Goal: Task Accomplishment & Management: Manage account settings

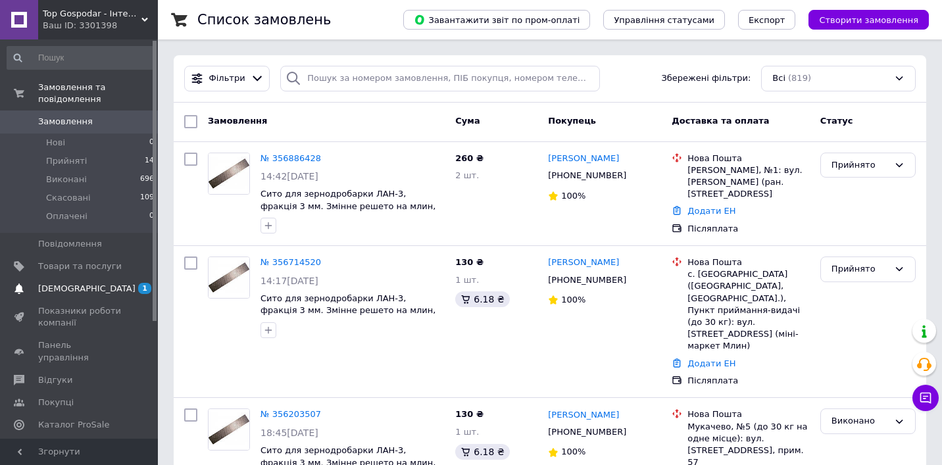
click at [57, 286] on span "[DEMOGRAPHIC_DATA]" at bounding box center [86, 289] width 97 height 12
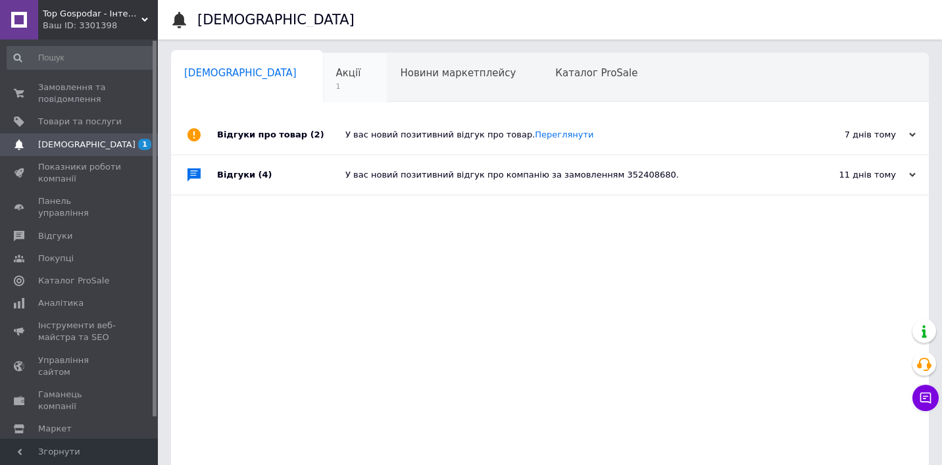
click at [336, 71] on span "Акції" at bounding box center [348, 73] width 25 height 12
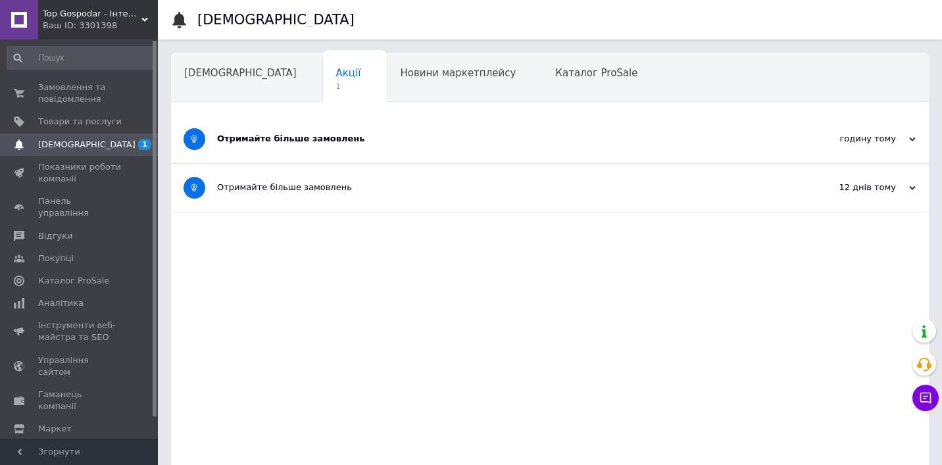
click at [388, 147] on div "Отримайте більше замовлень" at bounding box center [500, 139] width 567 height 48
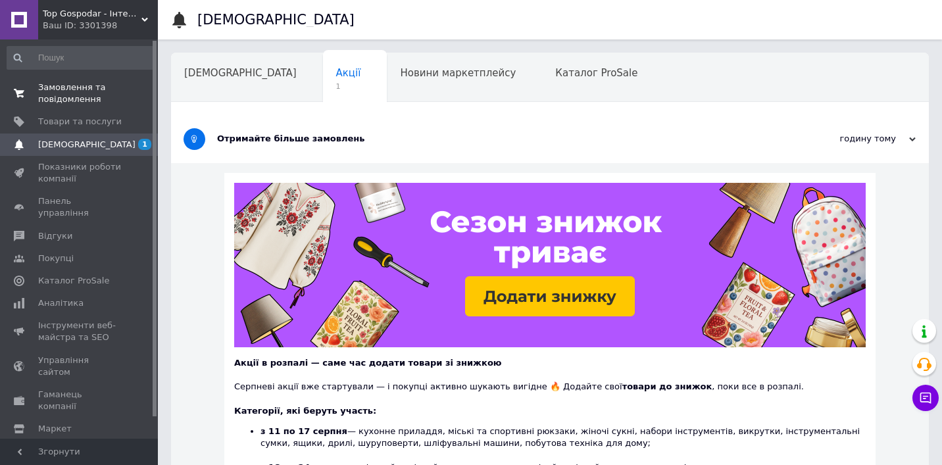
click at [78, 104] on span "Замовлення та повідомлення" at bounding box center [80, 94] width 84 height 24
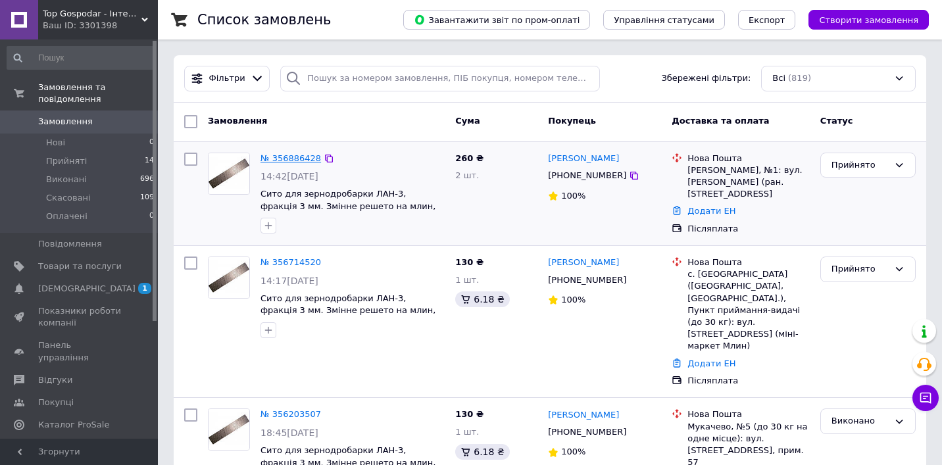
click at [288, 155] on link "№ 356886428" at bounding box center [290, 158] width 60 height 10
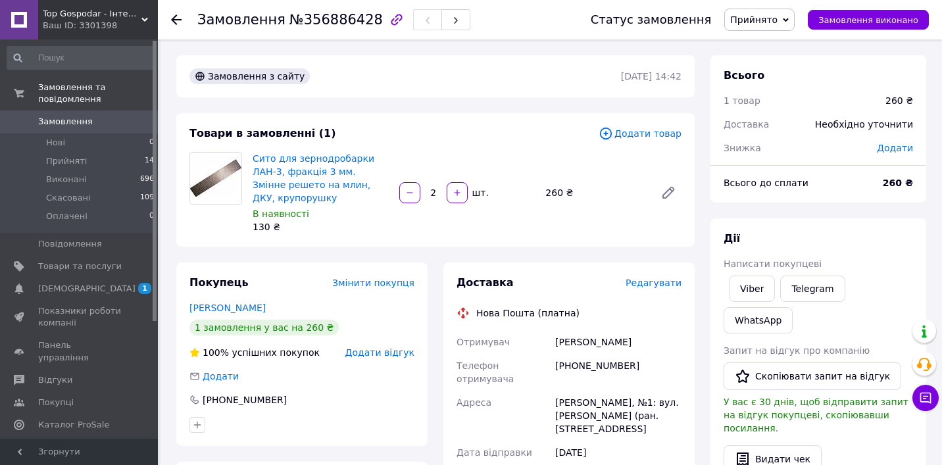
click at [661, 130] on span "Додати товар" at bounding box center [639, 133] width 83 height 14
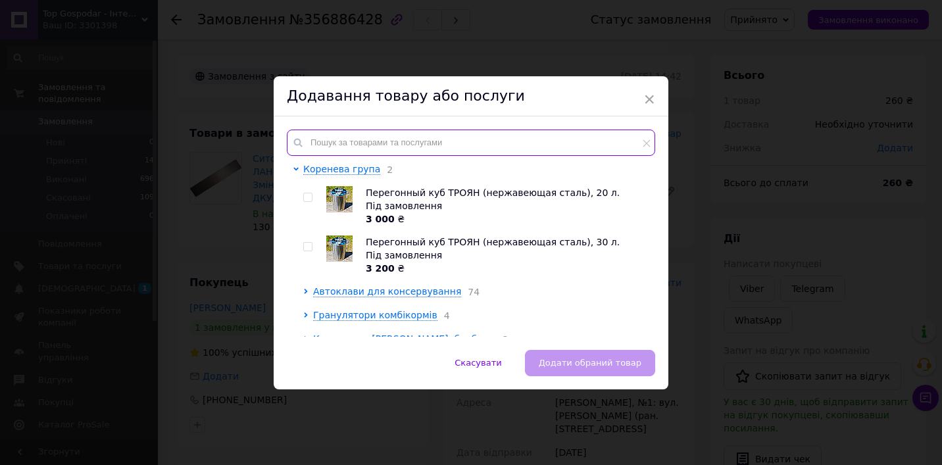
click at [429, 150] on input "text" at bounding box center [471, 143] width 368 height 26
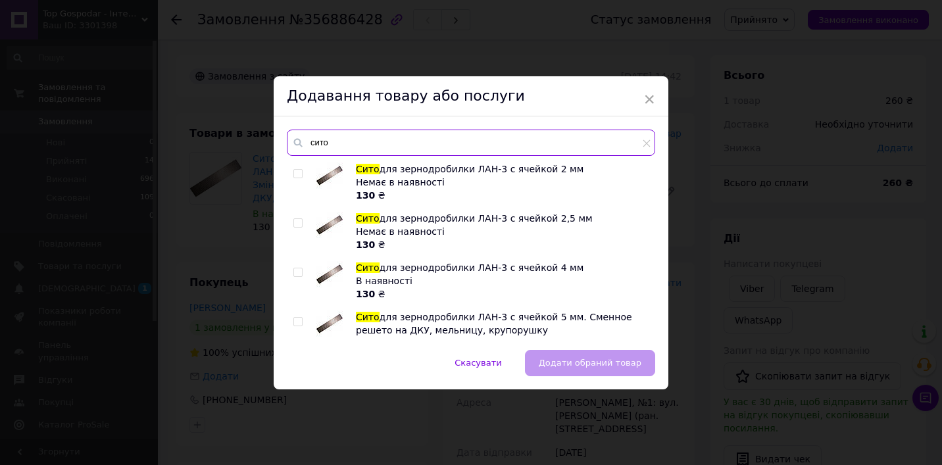
type input "сито"
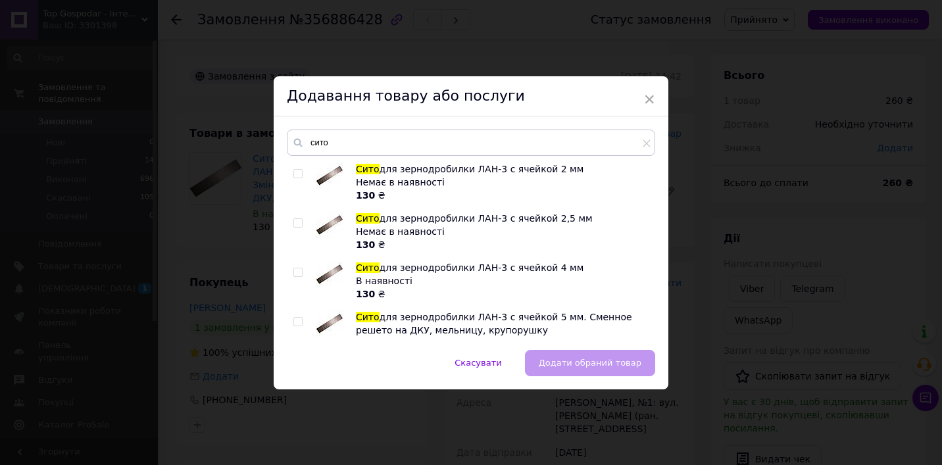
click at [295, 272] on input "checkbox" at bounding box center [297, 272] width 9 height 9
checkbox input "true"
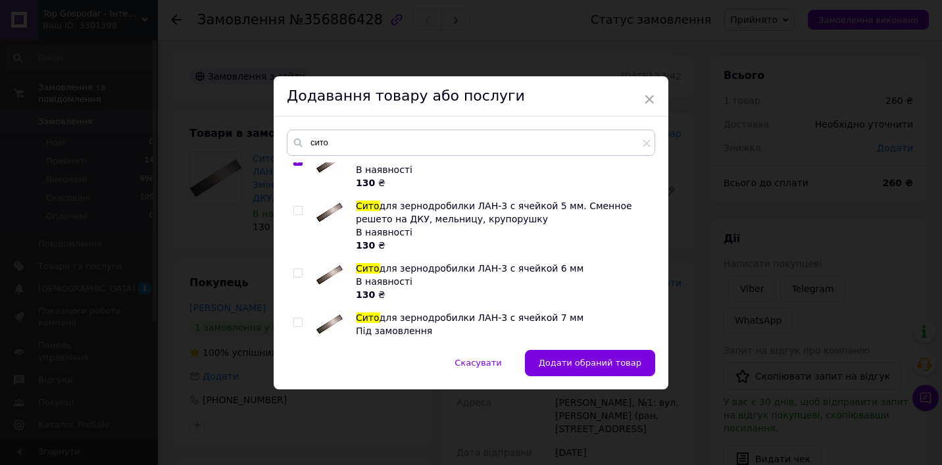
scroll to position [112, 0]
click at [293, 272] on input "checkbox" at bounding box center [297, 272] width 9 height 9
checkbox input "true"
click at [295, 318] on input "checkbox" at bounding box center [297, 322] width 9 height 9
checkbox input "true"
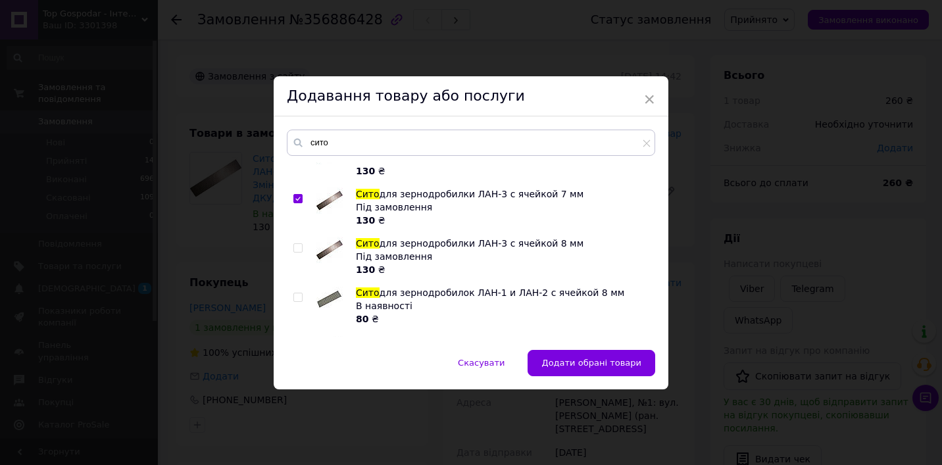
scroll to position [243, 0]
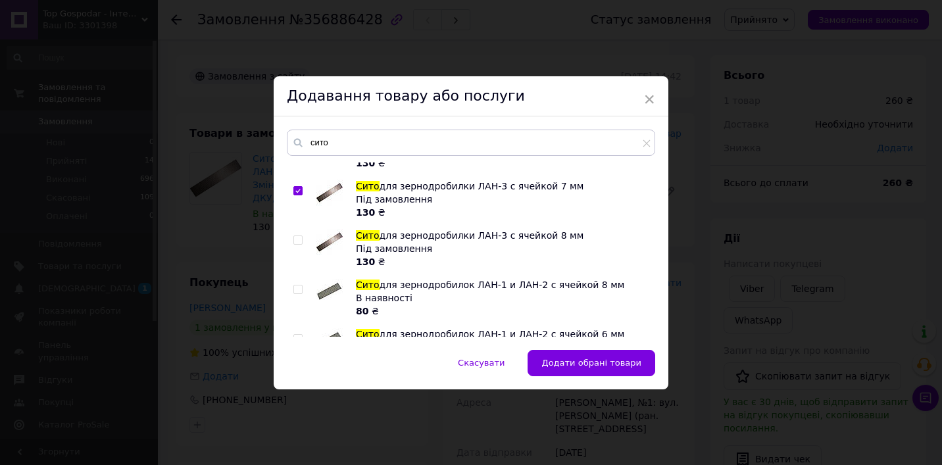
click at [293, 237] on input "checkbox" at bounding box center [297, 240] width 9 height 9
checkbox input "true"
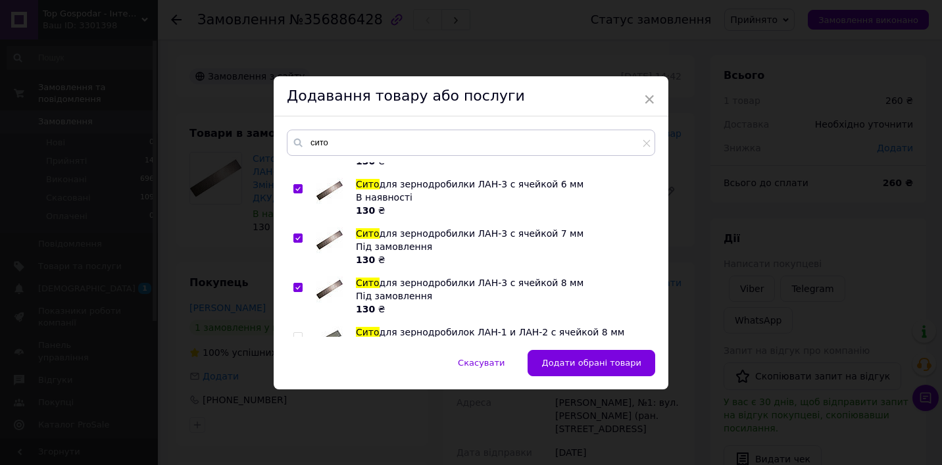
scroll to position [200, 0]
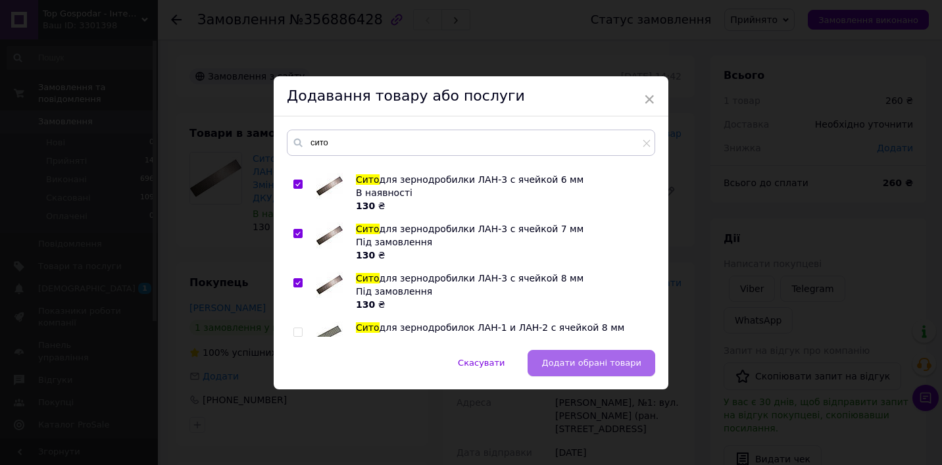
click at [584, 360] on span "Додати обрані товари" at bounding box center [591, 363] width 100 height 10
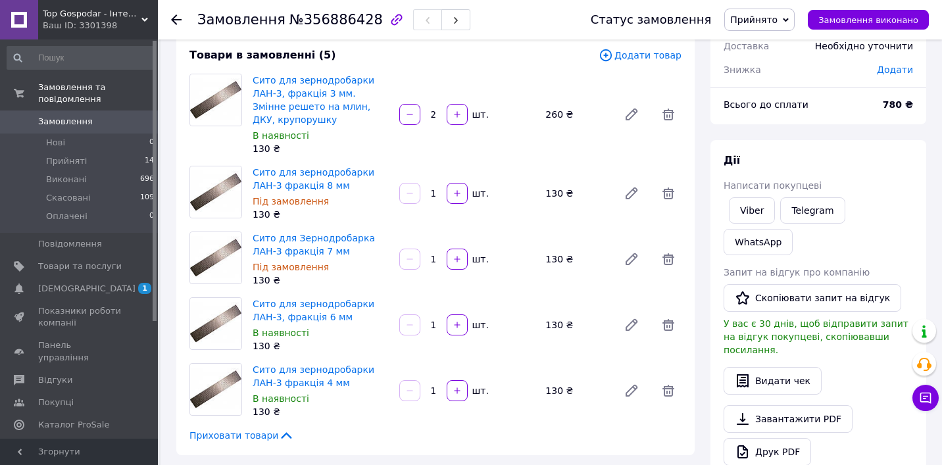
scroll to position [77, 0]
click at [902, 170] on div "[PERSON_NAME] покупцеві Viber Telegram WhatsApp Запит на відгук про компанію   …" at bounding box center [817, 327] width 189 height 345
click at [531, 25] on div "Замовлення №356886428" at bounding box center [380, 19] width 367 height 39
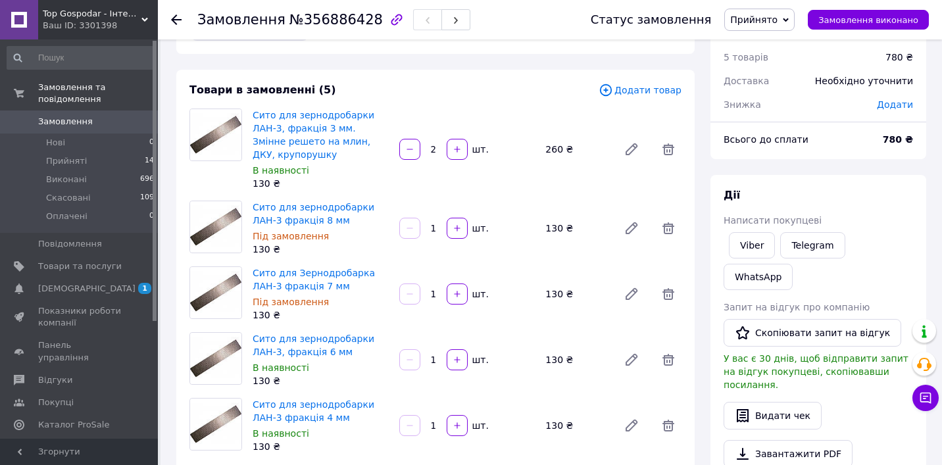
scroll to position [43, 0]
click at [898, 107] on span "Додати" at bounding box center [895, 105] width 36 height 11
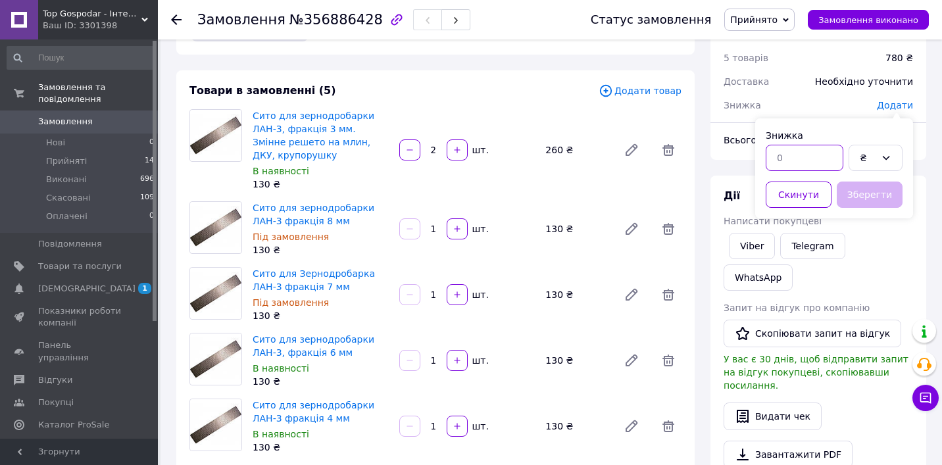
click at [823, 159] on input "text" at bounding box center [804, 158] width 78 height 26
type input "100"
click at [873, 197] on button "Зберегти" at bounding box center [869, 194] width 66 height 26
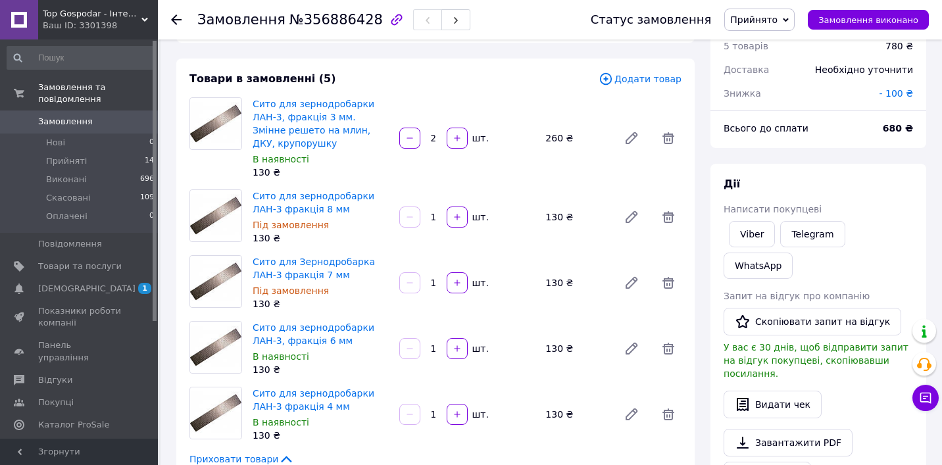
scroll to position [0, 0]
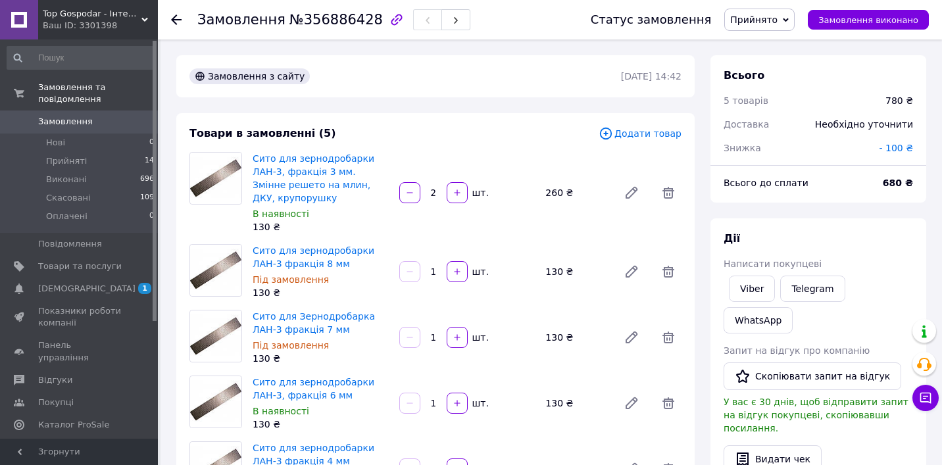
click at [75, 124] on span "Замовлення" at bounding box center [65, 122] width 55 height 12
